Goal: Find specific page/section: Find specific page/section

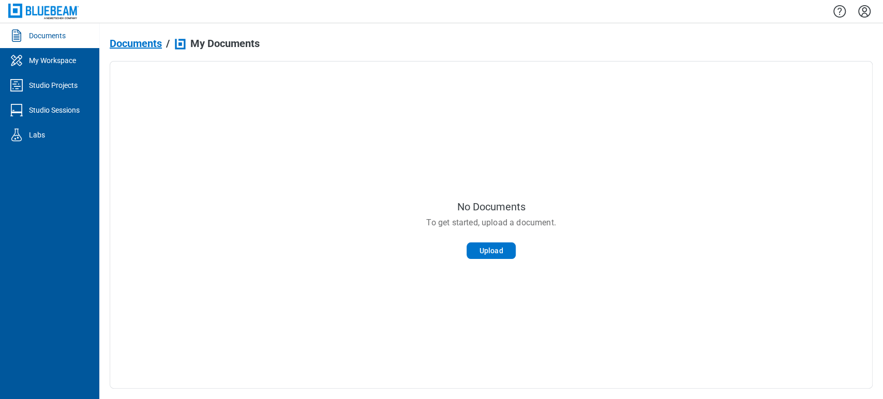
click at [299, 210] on div "No Documents To get started, upload a document. Upload" at bounding box center [491, 225] width 763 height 328
